Goal: Information Seeking & Learning: Find contact information

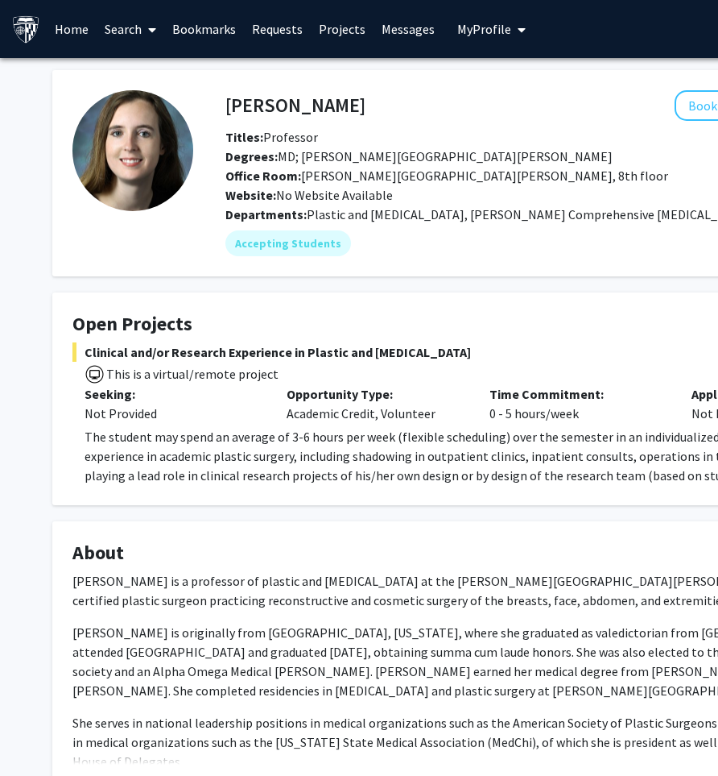
click at [129, 34] on link "Search" at bounding box center [131, 29] width 68 height 56
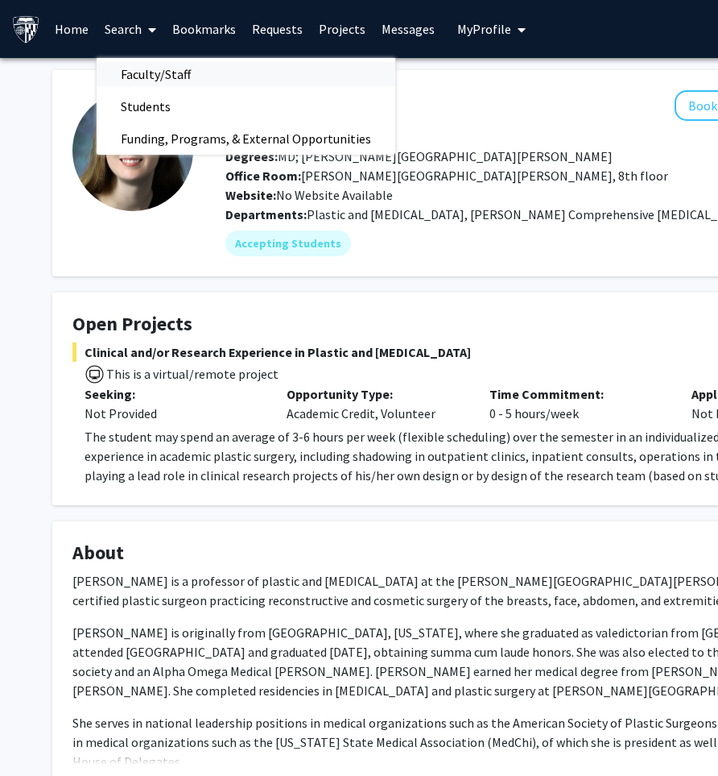
click at [139, 75] on span "Faculty/Staff" at bounding box center [156, 74] width 118 height 32
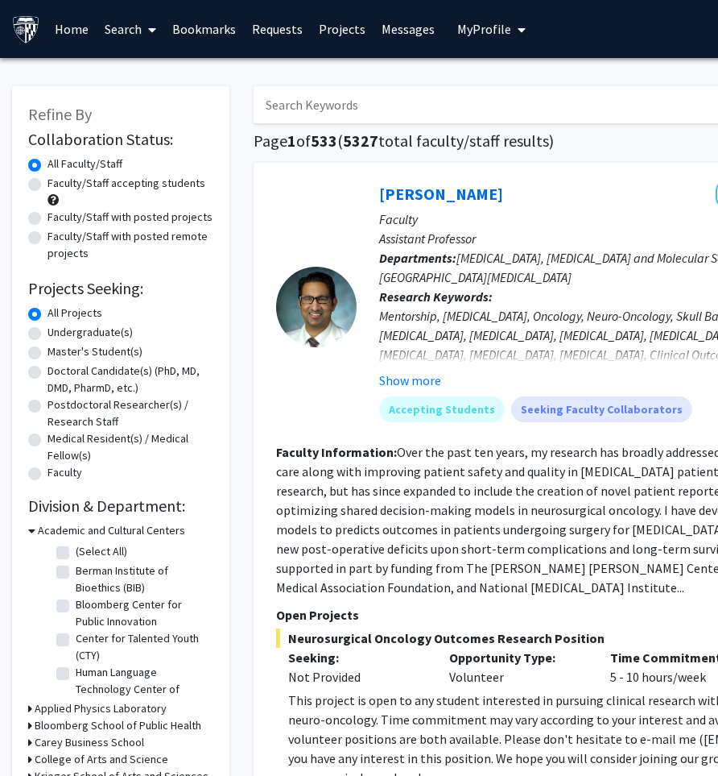
click at [323, 102] on input "Search Keywords" at bounding box center [570, 104] width 632 height 37
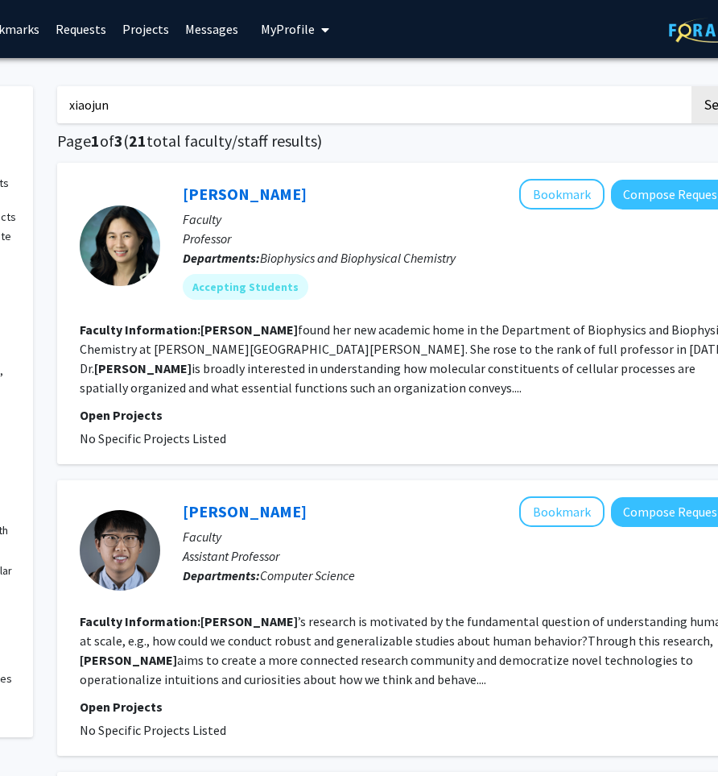
scroll to position [0, 204]
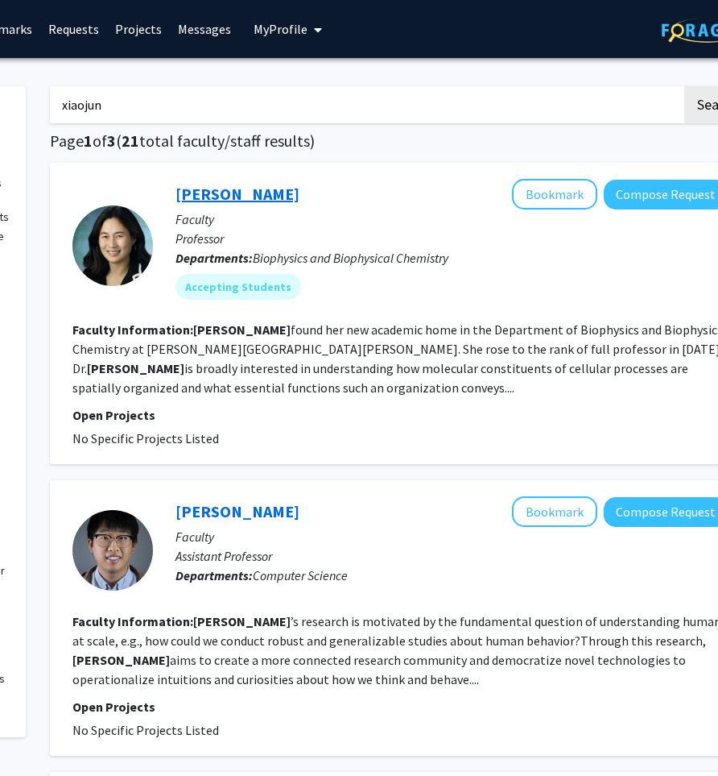
type input "xiaojun"
click at [218, 201] on link "[PERSON_NAME]" at bounding box center [238, 194] width 124 height 20
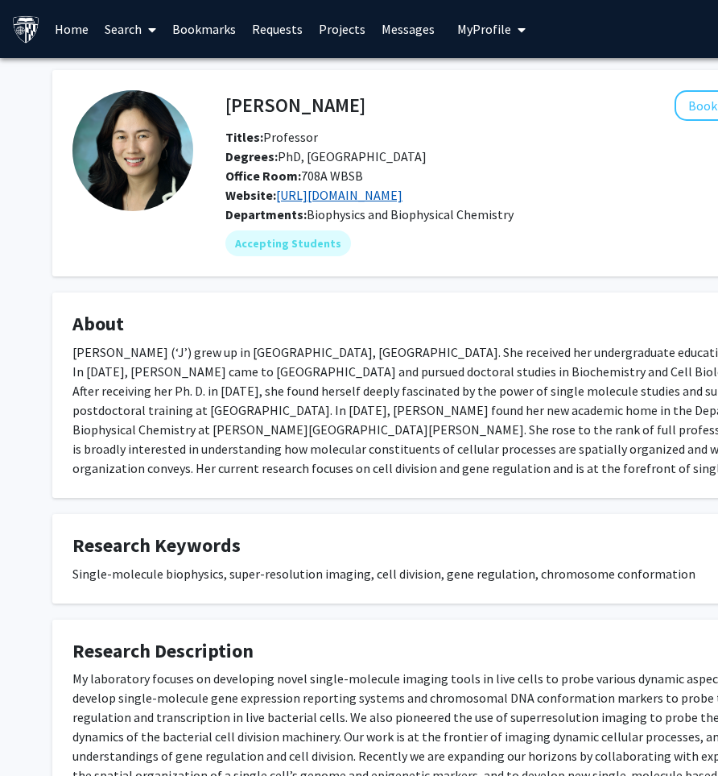
click at [339, 194] on link "[URL][DOMAIN_NAME]" at bounding box center [339, 195] width 126 height 16
drag, startPoint x: 217, startPoint y: 107, endPoint x: 229, endPoint y: 113, distance: 13.3
click at [229, 113] on div "[PERSON_NAME] Bookmark Compose Request" at bounding box center [559, 105] width 693 height 31
copy h4 "[PERSON_NAME]"
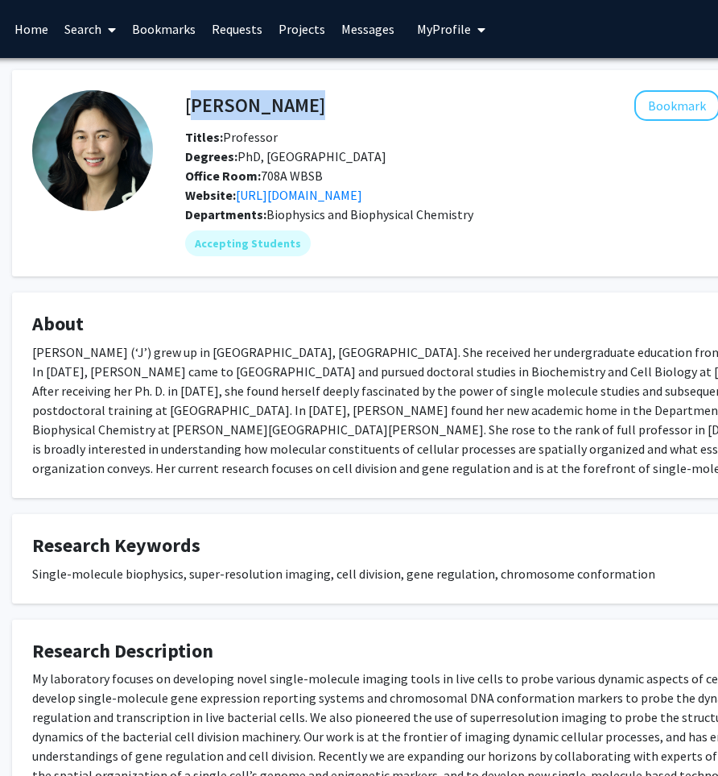
scroll to position [0, 41]
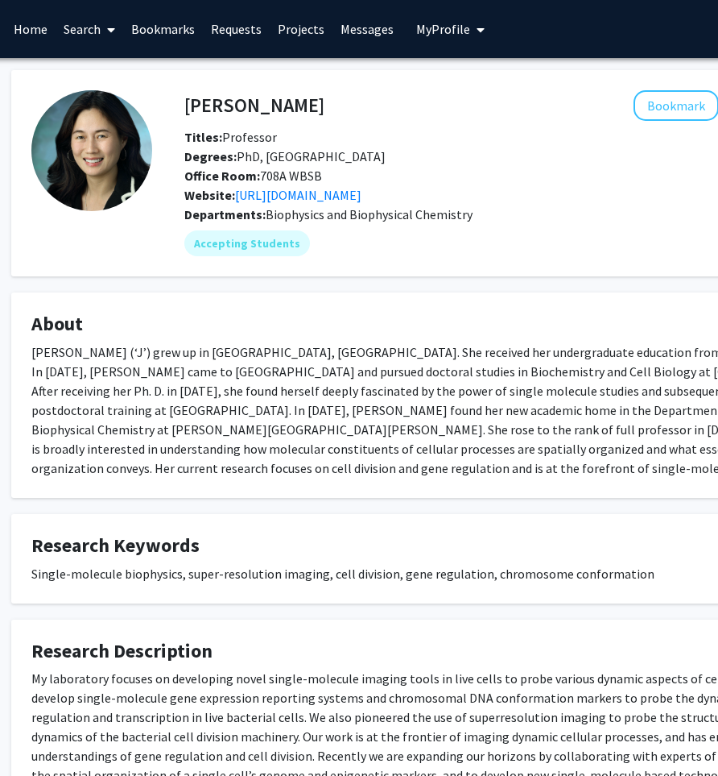
click at [29, 325] on fg-card "About [PERSON_NAME] (‘J’) grew up in [GEOGRAPHIC_DATA], [GEOGRAPHIC_DATA]. She …" at bounding box center [442, 394] width 862 height 205
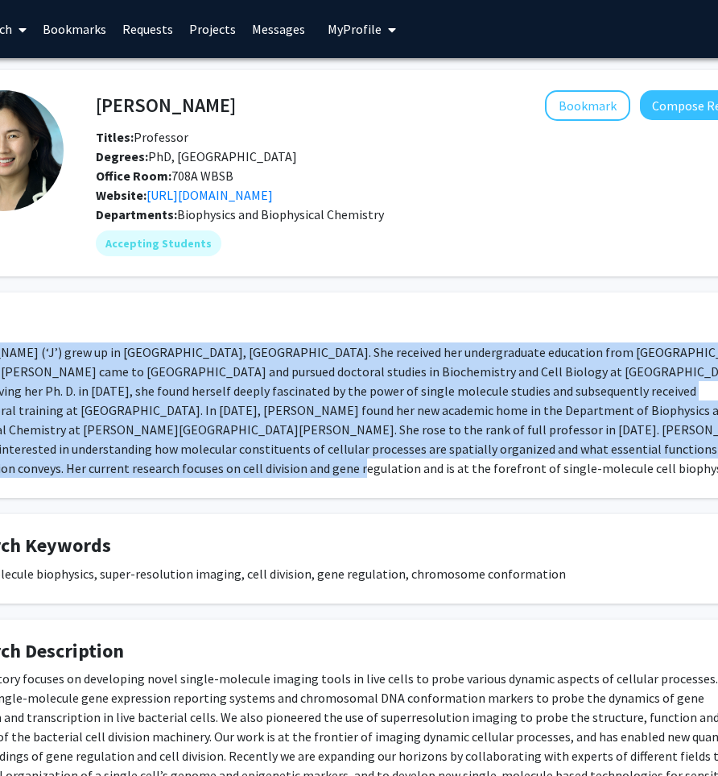
scroll to position [0, 248]
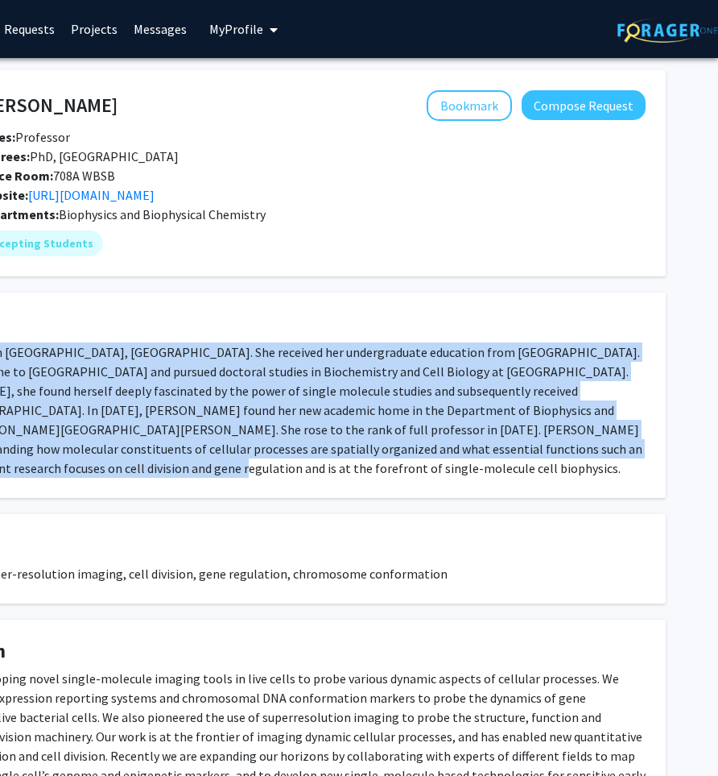
drag, startPoint x: 35, startPoint y: 325, endPoint x: 710, endPoint y: 465, distance: 689.3
click at [470, 465] on html "Skip navigation Home Search Bookmarks Requests Projects Messages My Profile [PE…" at bounding box center [111, 388] width 718 height 776
copy fg-card "About [PERSON_NAME] (‘J’) grew up in [GEOGRAPHIC_DATA], [GEOGRAPHIC_DATA]. She …"
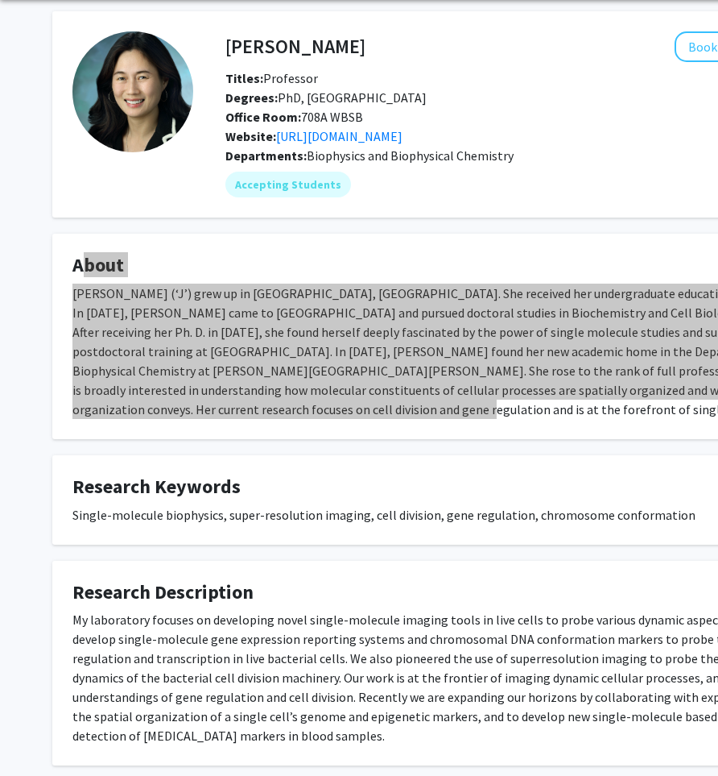
scroll to position [60, 0]
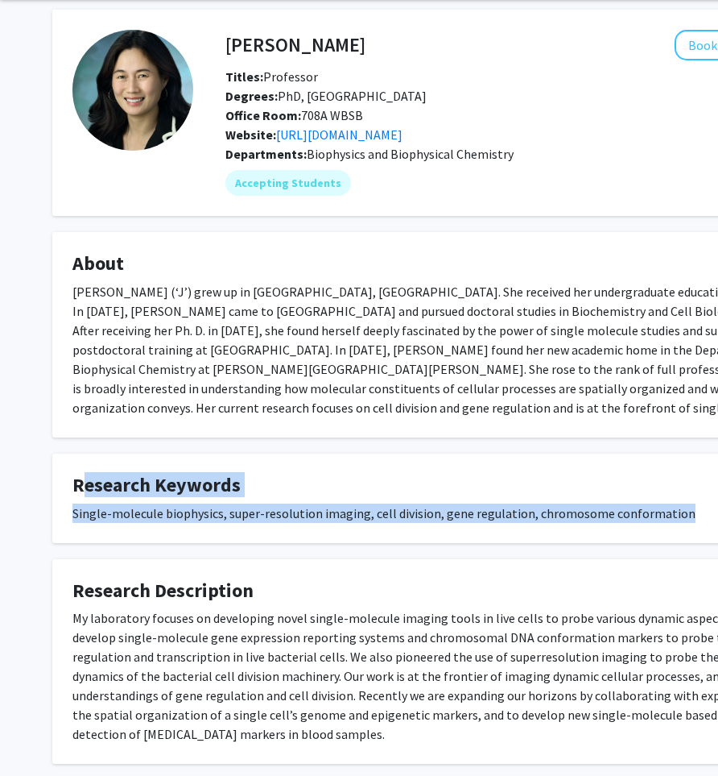
drag, startPoint x: 672, startPoint y: 498, endPoint x: 59, endPoint y: 451, distance: 614.7
click at [59, 453] on fg-card "Research Keywords Single-molecule biophysics, super-resolution imaging, cell di…" at bounding box center [483, 497] width 862 height 89
copy fg-card "Research Keywords Single-molecule biophysics, super-resolution imaging, cell di…"
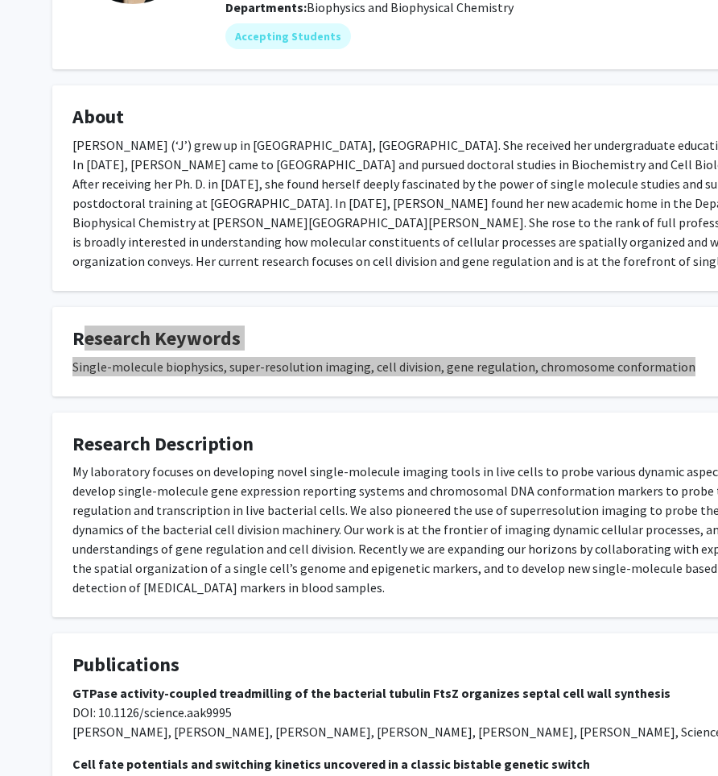
scroll to position [221, 0]
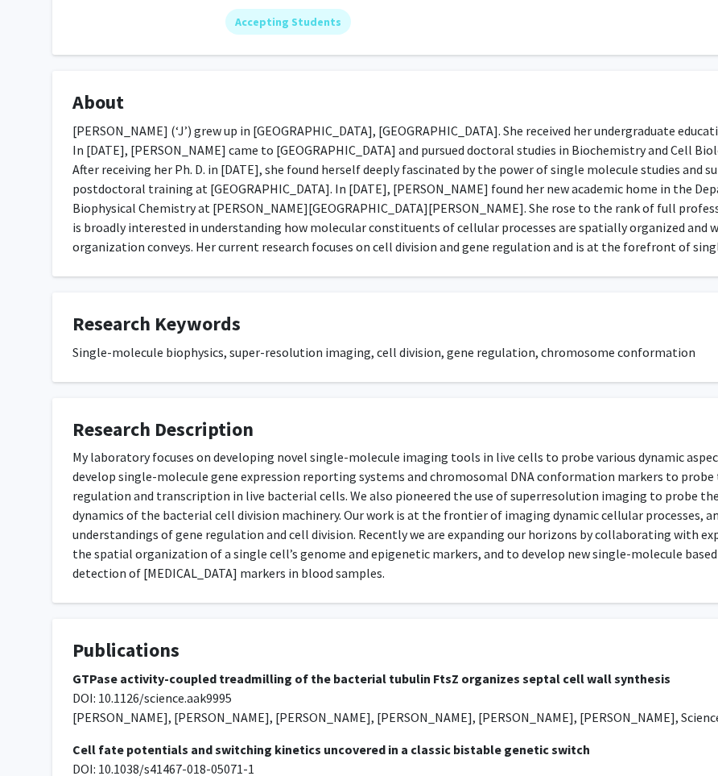
click at [161, 552] on div "My laboratory focuses on developing novel single-molecule imaging tools in live…" at bounding box center [483, 514] width 822 height 135
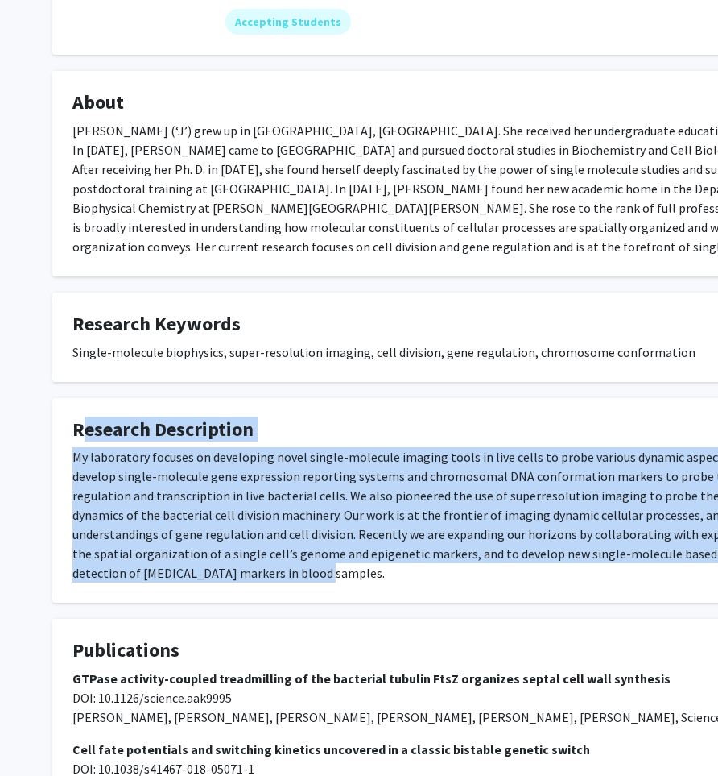
drag, startPoint x: 156, startPoint y: 559, endPoint x: 41, endPoint y: 398, distance: 198.0
click at [40, 398] on div "[PERSON_NAME] Bookmark Compose Request Titles: Professor Degrees: PhD, [GEOGRAP…" at bounding box center [483, 349] width 886 height 1001
copy fg-card "Research Description My laboratory focuses on developing novel single-molecule …"
